Goal: Transaction & Acquisition: Obtain resource

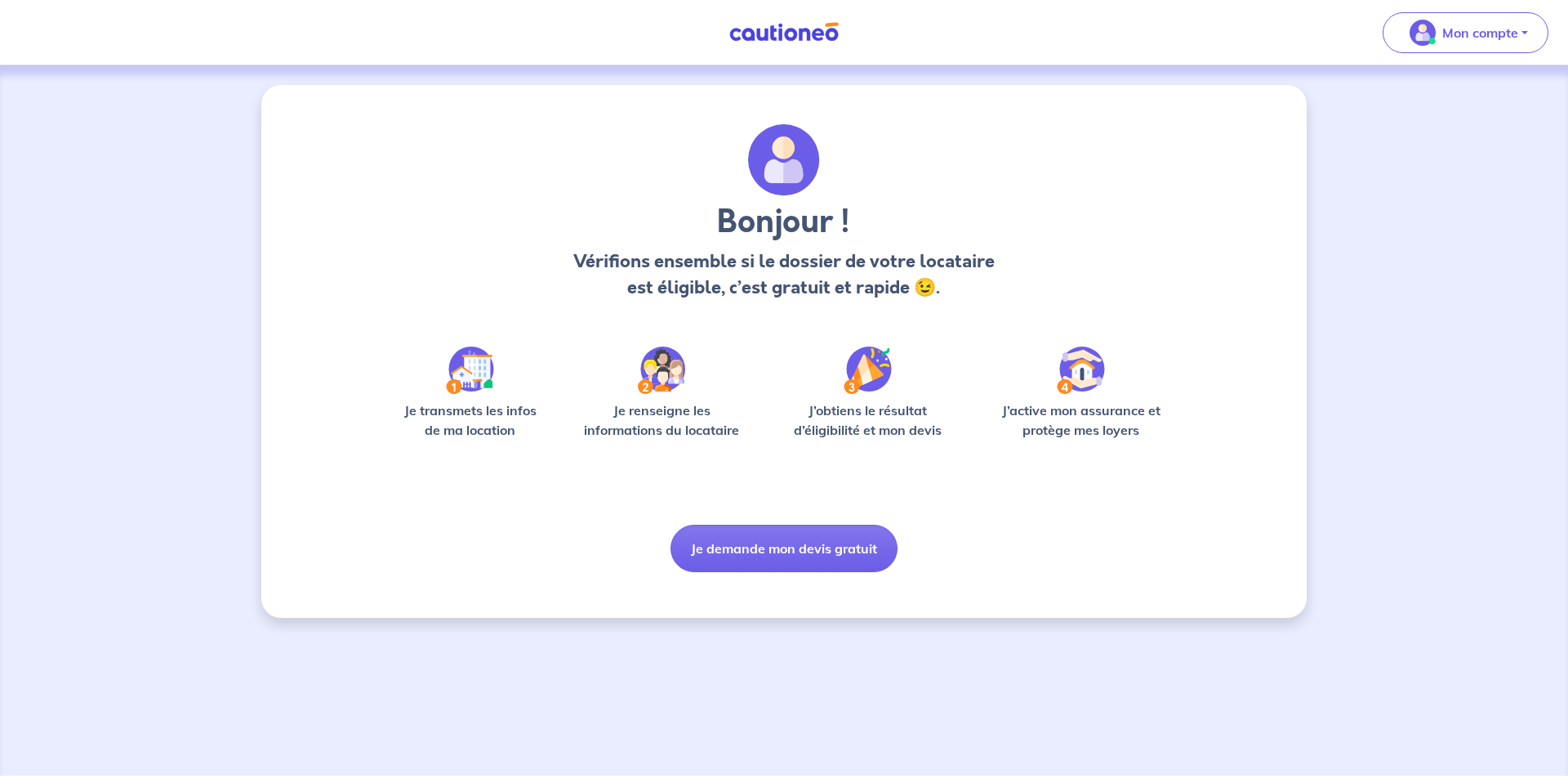
click at [825, 561] on button "Je demande mon devis gratuit" at bounding box center [784, 548] width 227 height 48
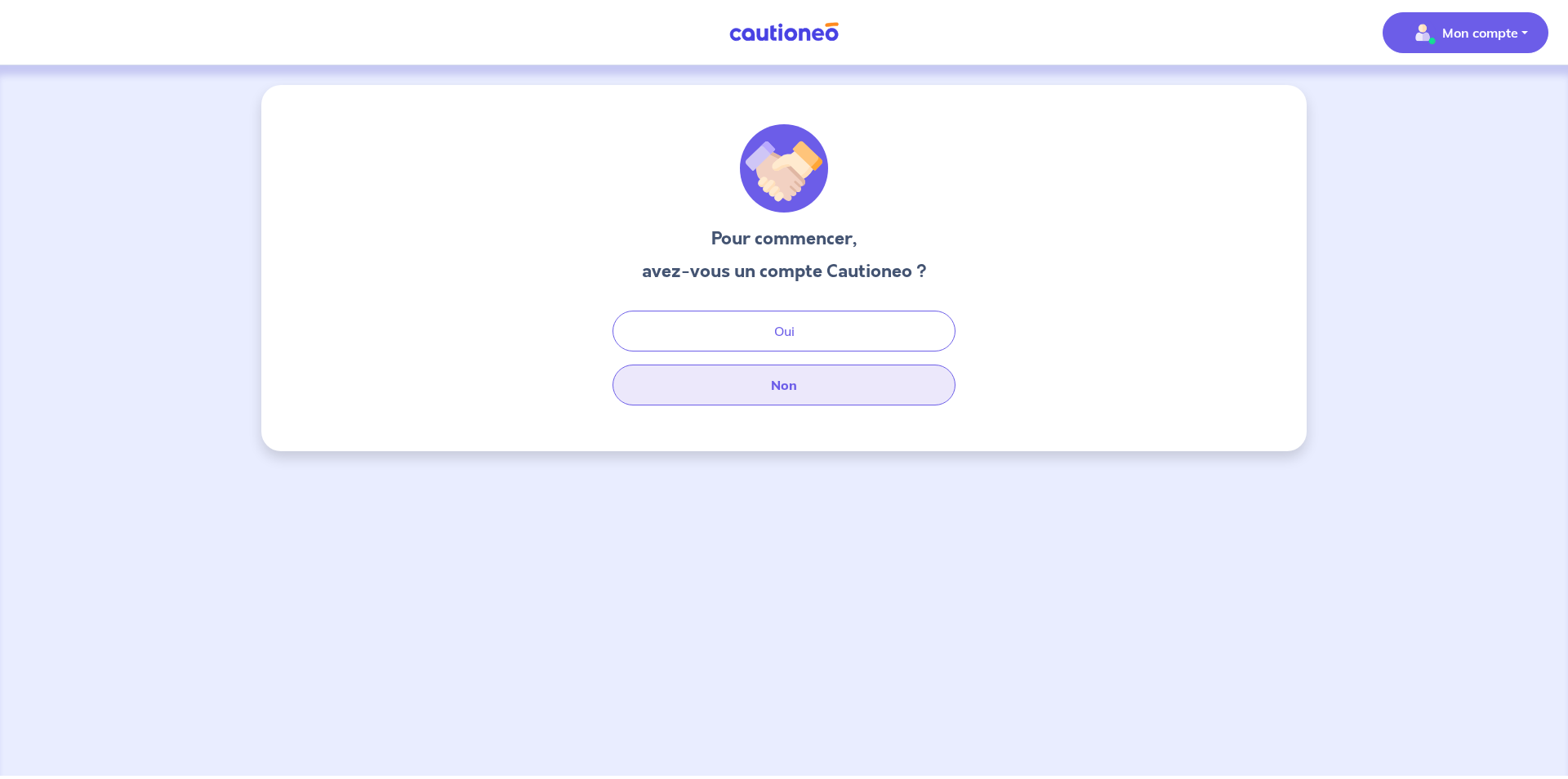
click at [779, 395] on button "Non" at bounding box center [784, 385] width 343 height 41
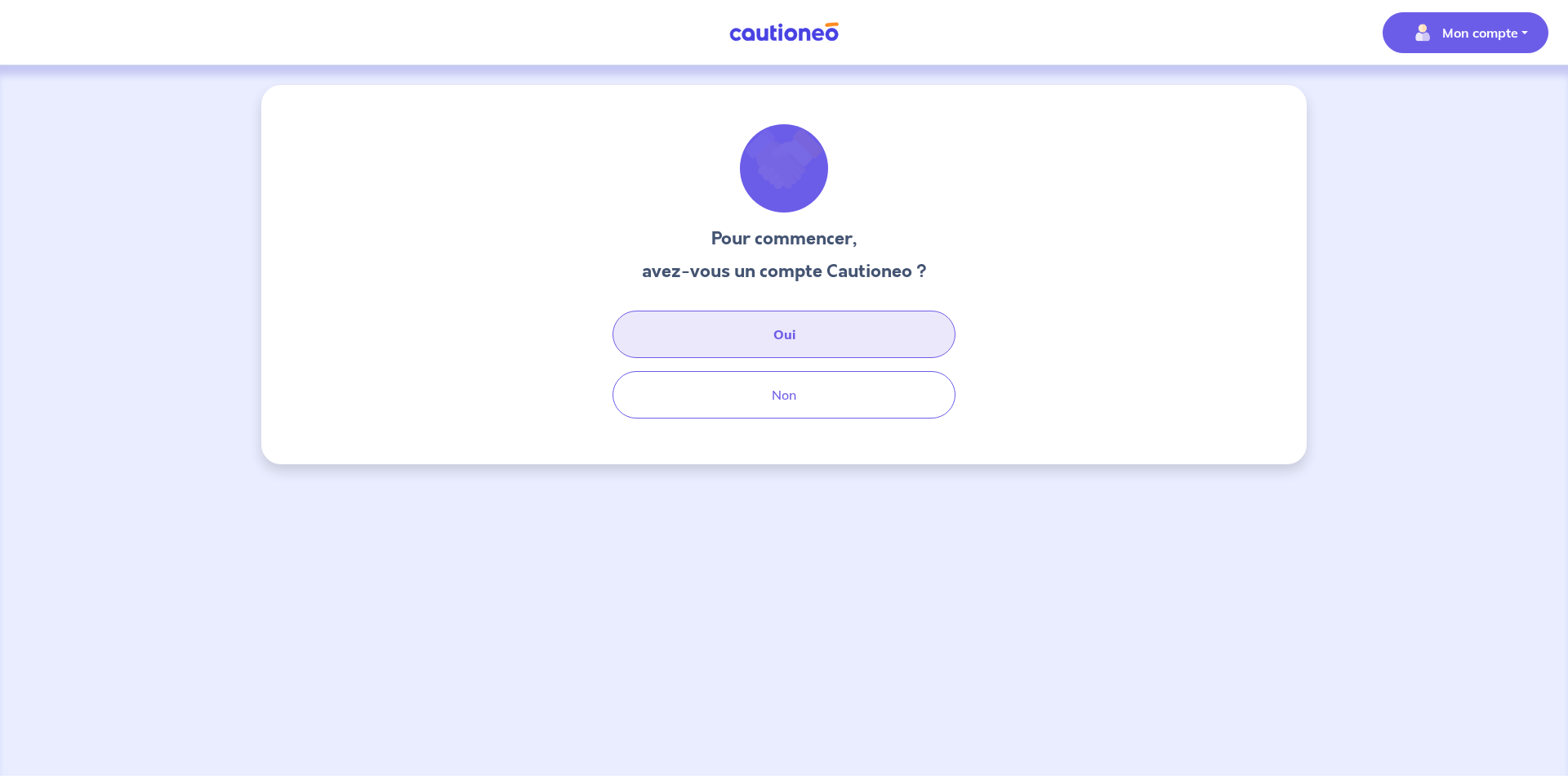
click at [775, 328] on button "Oui" at bounding box center [784, 334] width 343 height 48
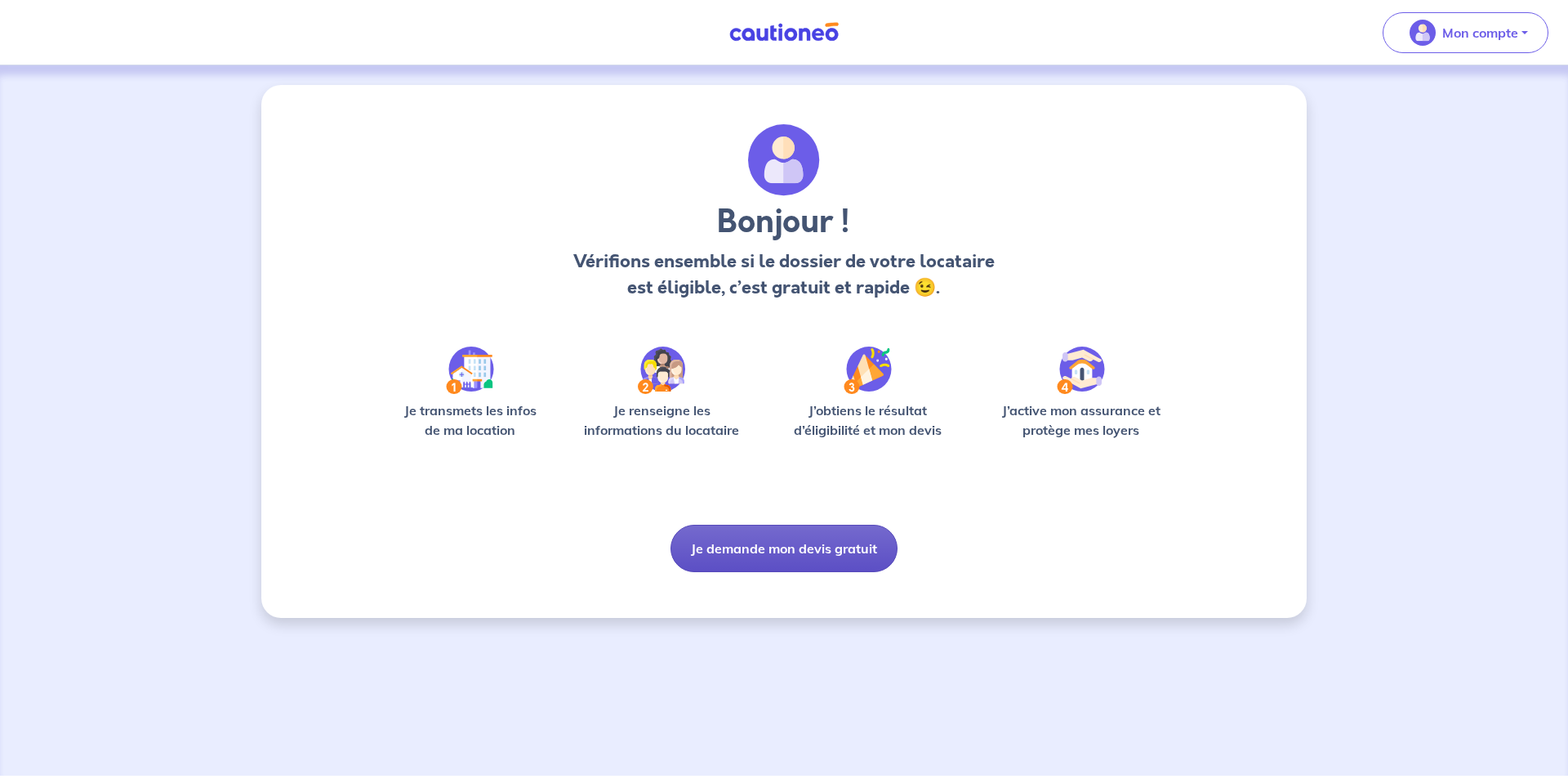
click at [787, 555] on button "Je demande mon devis gratuit" at bounding box center [784, 548] width 227 height 48
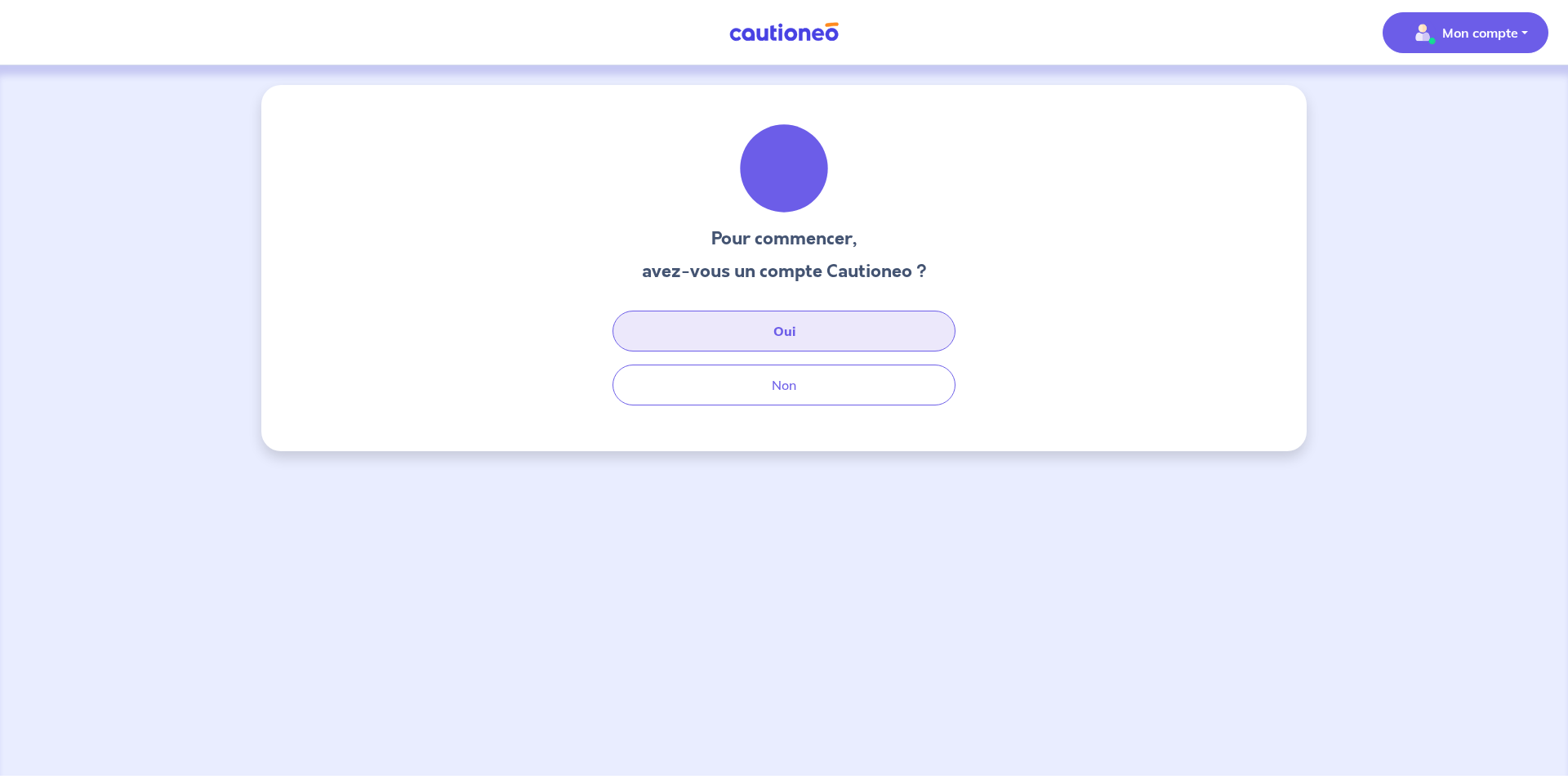
click at [760, 331] on button "Oui" at bounding box center [784, 331] width 343 height 41
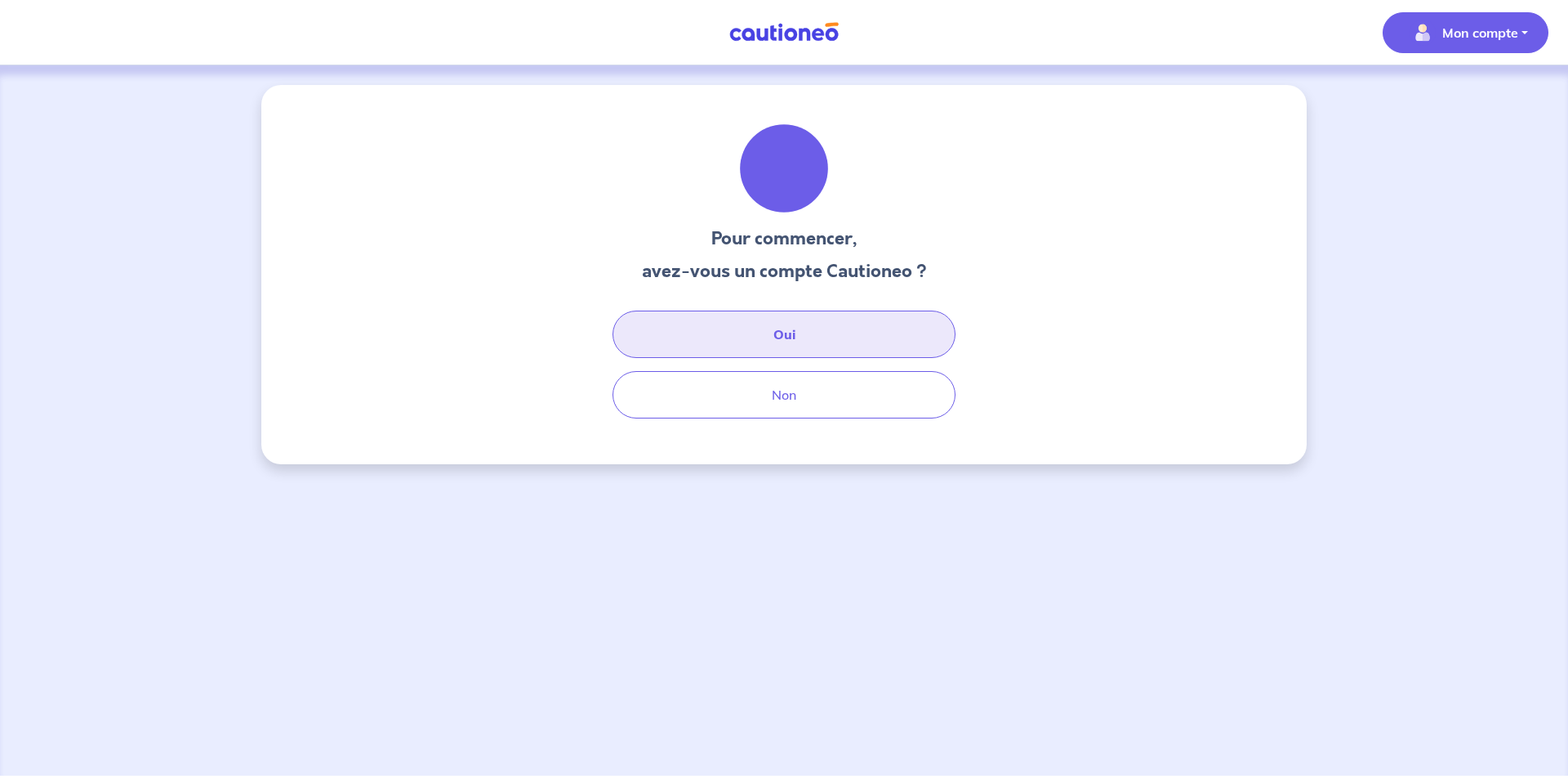
click at [725, 344] on button "Oui" at bounding box center [784, 334] width 343 height 48
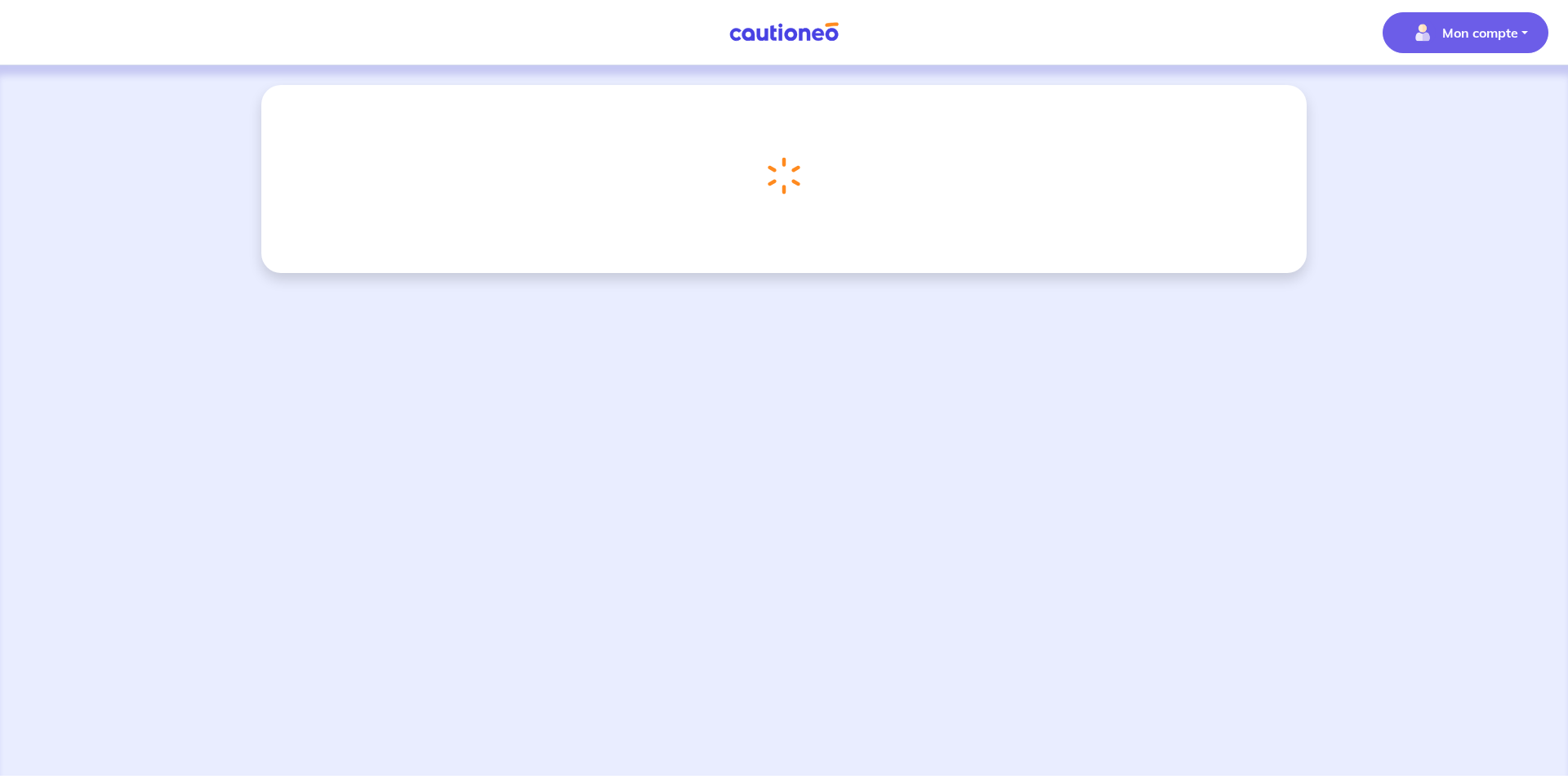
click at [1494, 37] on p "Mon compte" at bounding box center [1480, 32] width 76 height 19
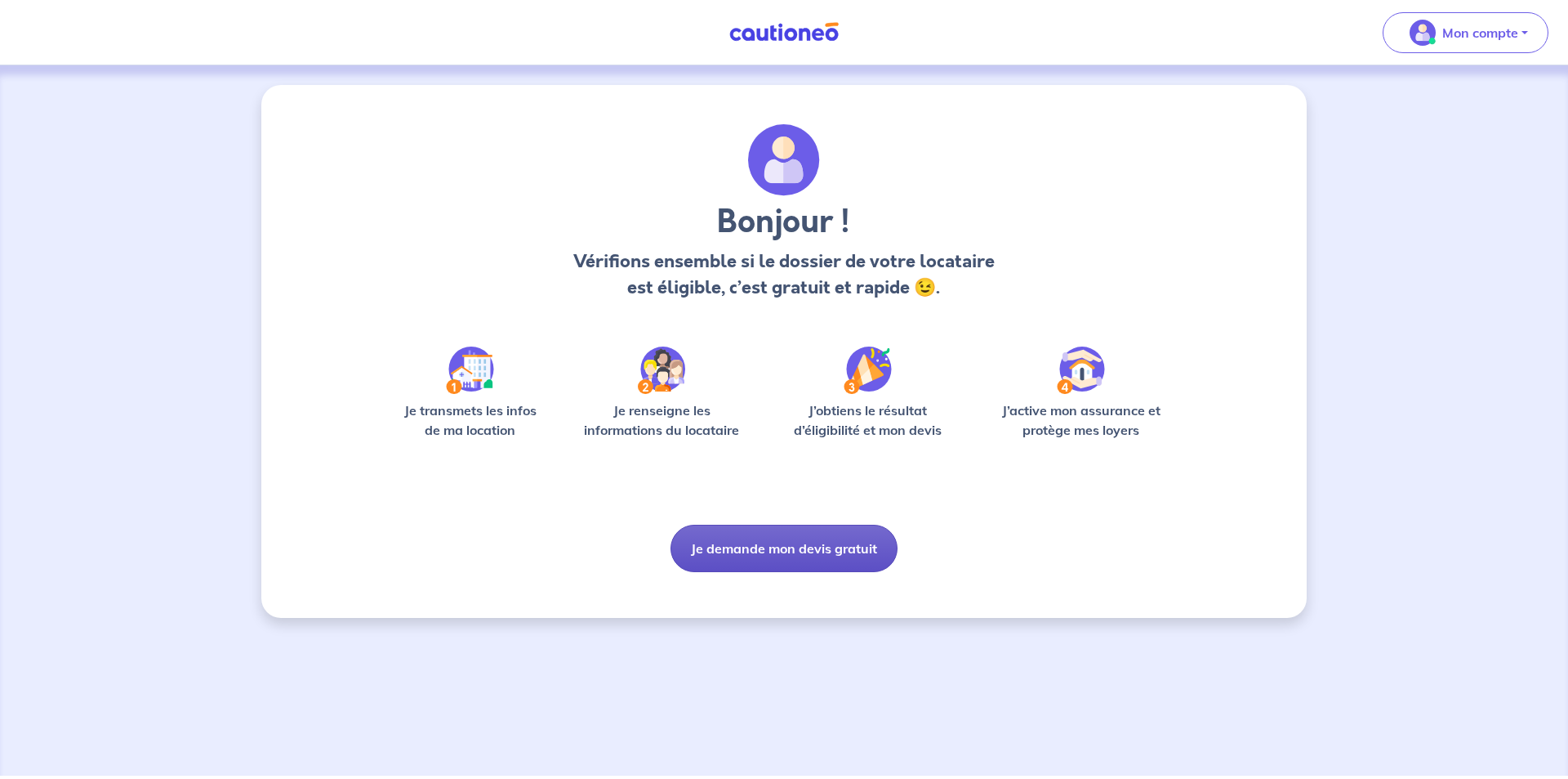
click at [773, 554] on button "Je demande mon devis gratuit" at bounding box center [784, 548] width 227 height 48
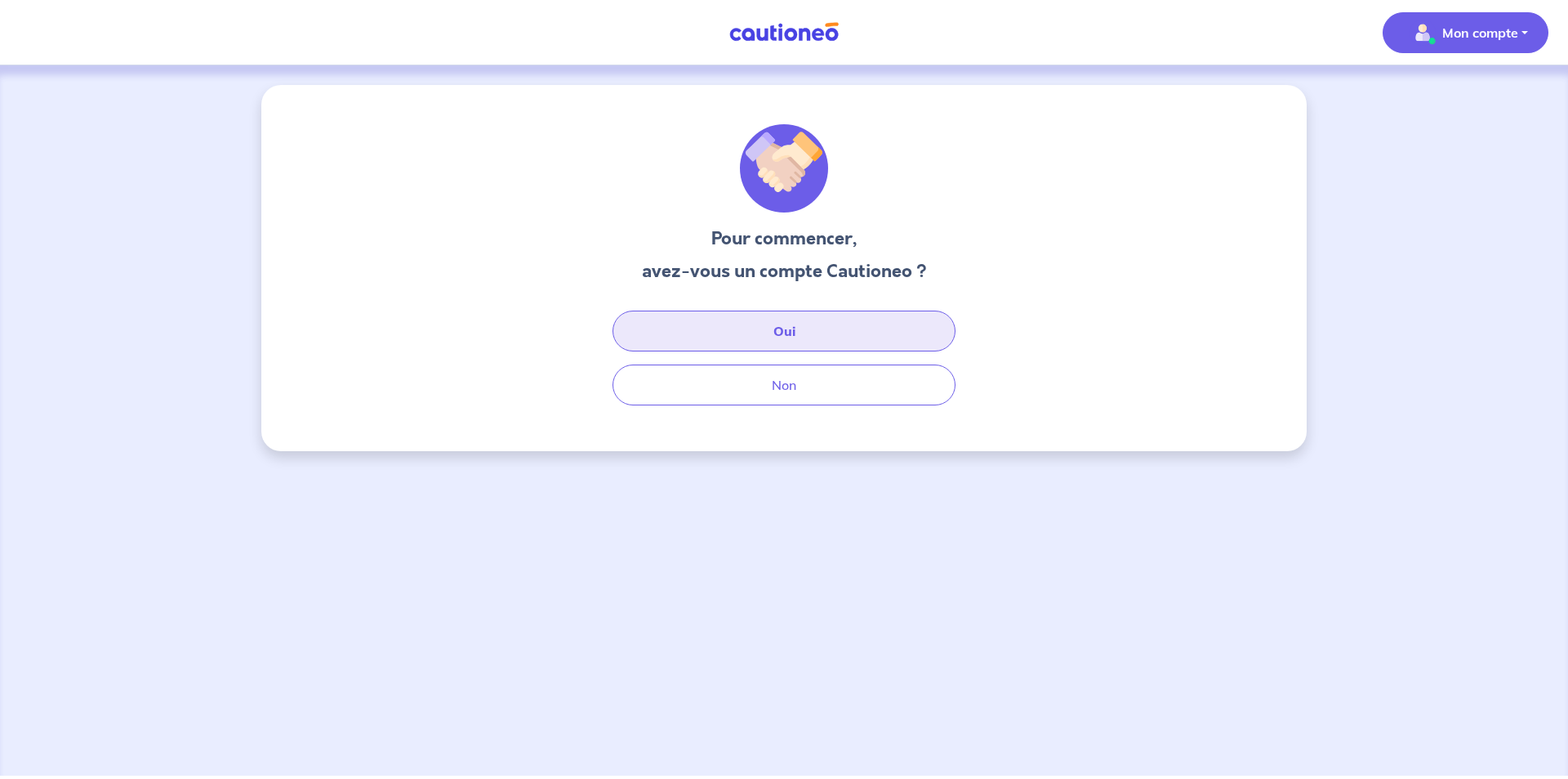
click at [781, 336] on button "Oui" at bounding box center [784, 331] width 343 height 41
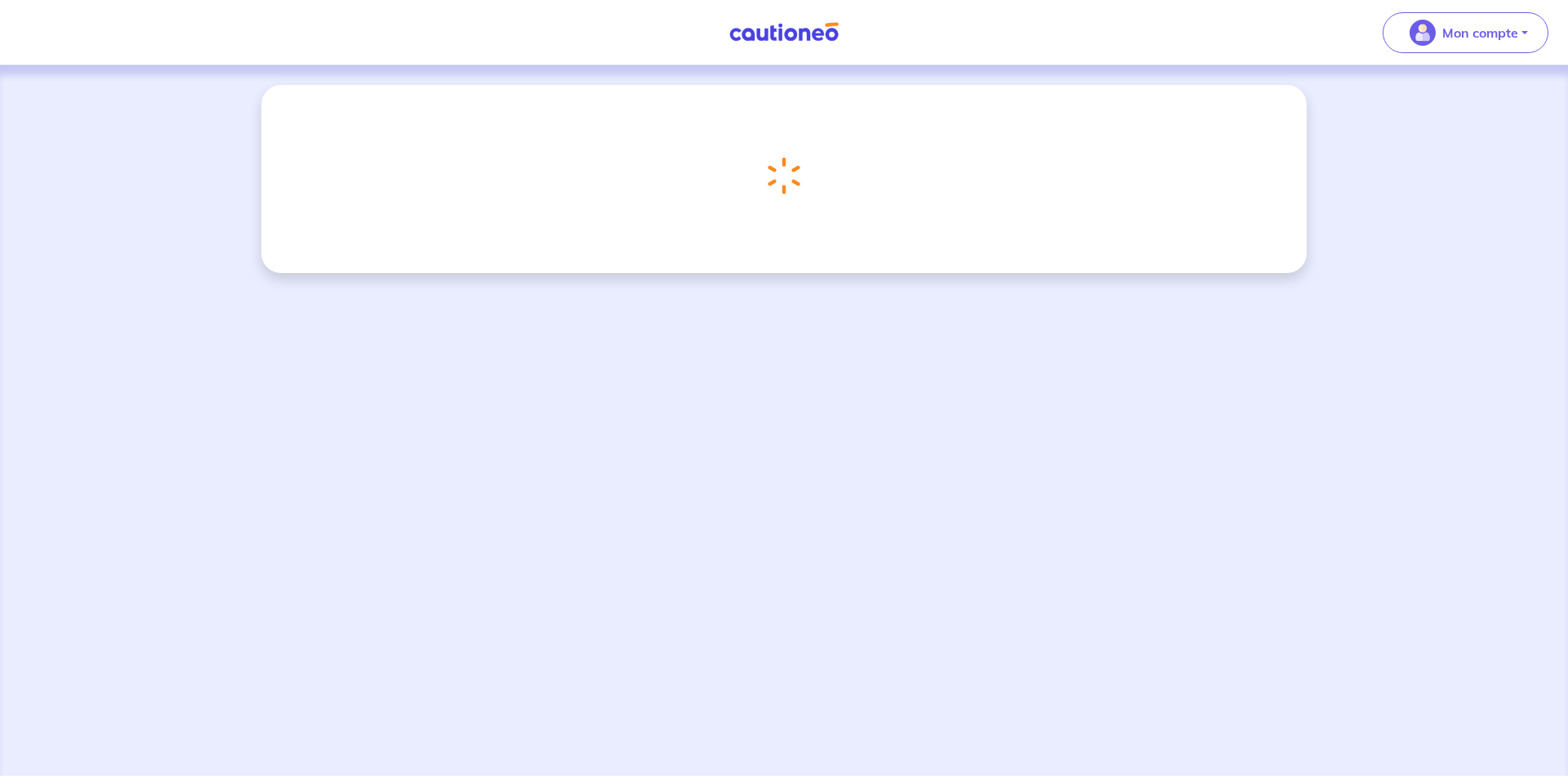
click at [674, 121] on div "Chargement..." at bounding box center [784, 179] width 1045 height 188
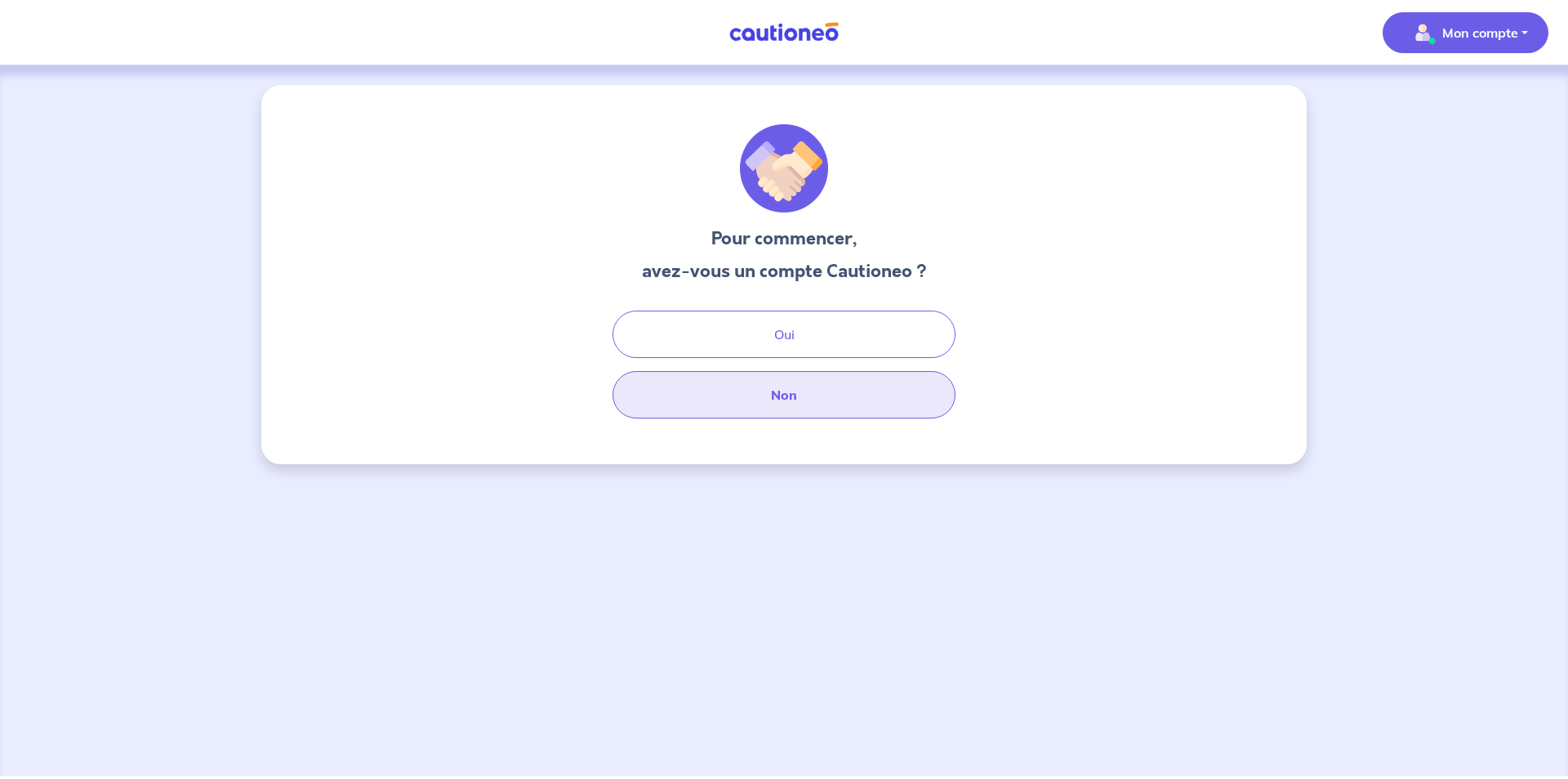
click at [738, 383] on button "Non" at bounding box center [784, 394] width 343 height 48
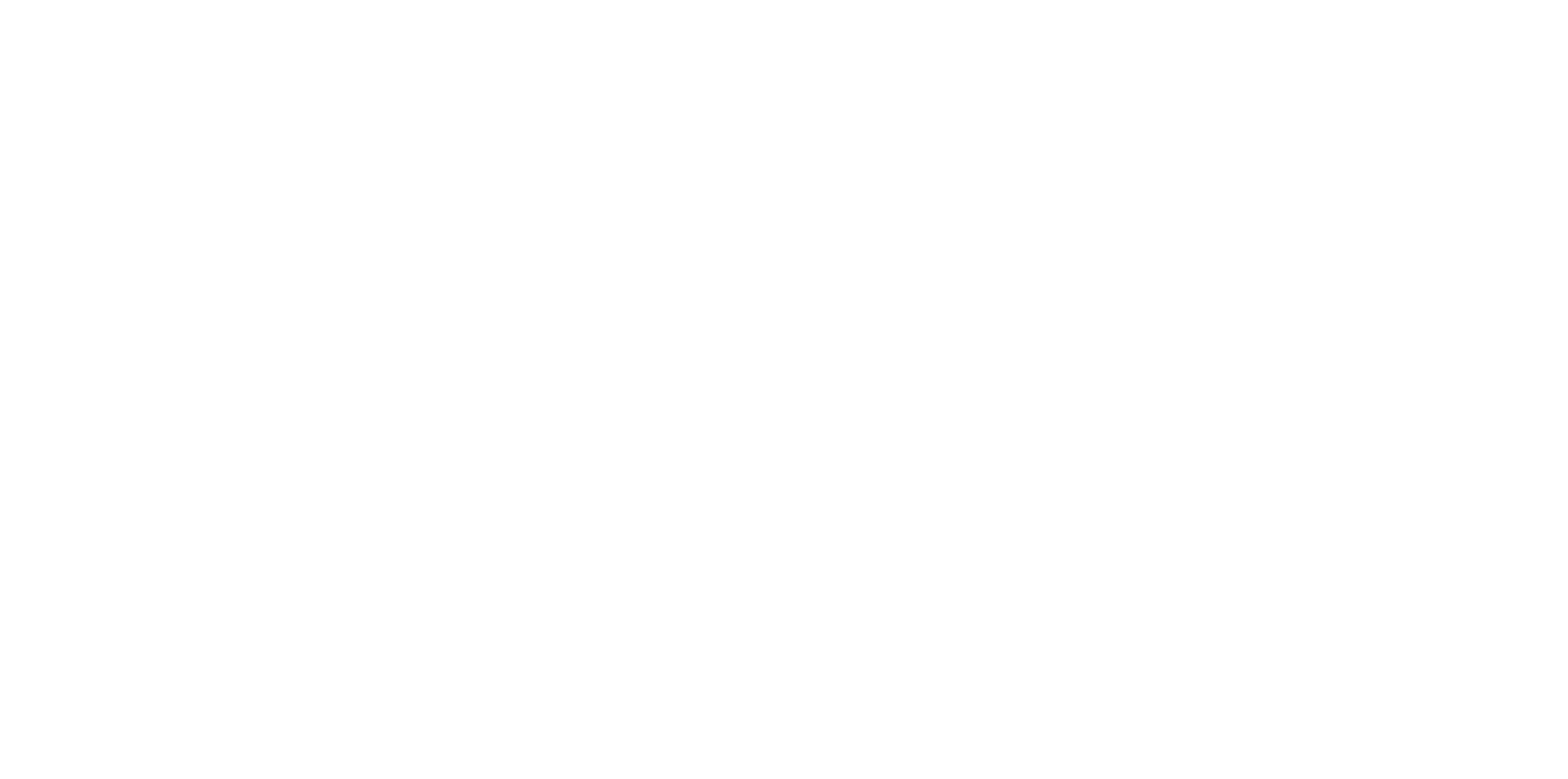
select select "FR"
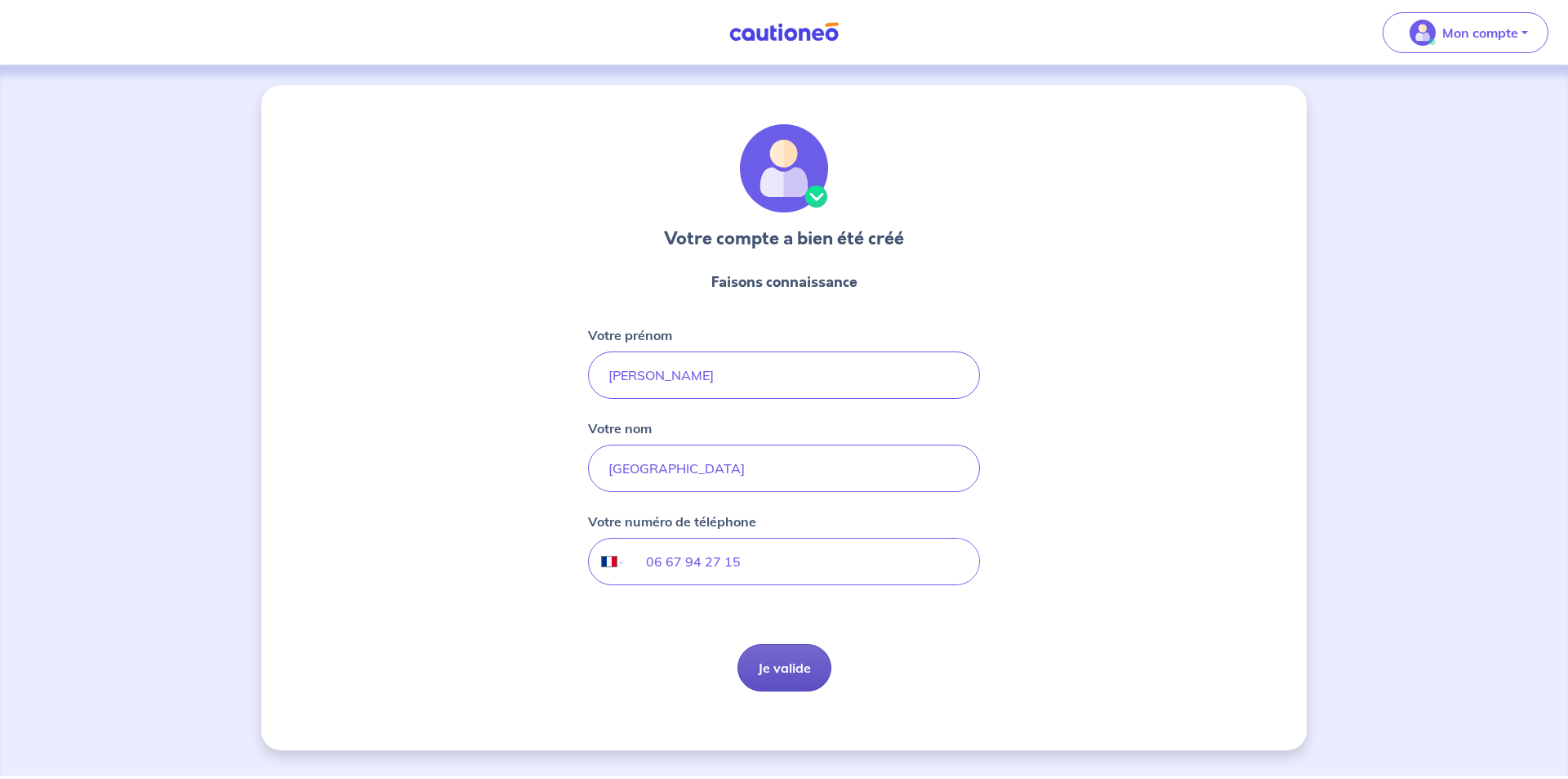
click at [777, 665] on button "Je valide" at bounding box center [784, 668] width 94 height 48
